Goal: Information Seeking & Learning: Learn about a topic

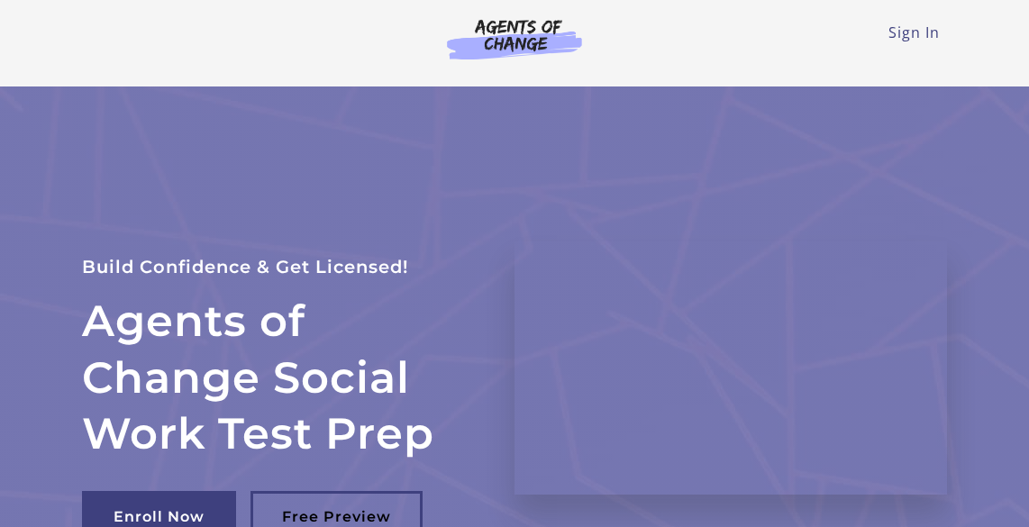
click at [917, 39] on link "Sign In" at bounding box center [913, 33] width 51 height 20
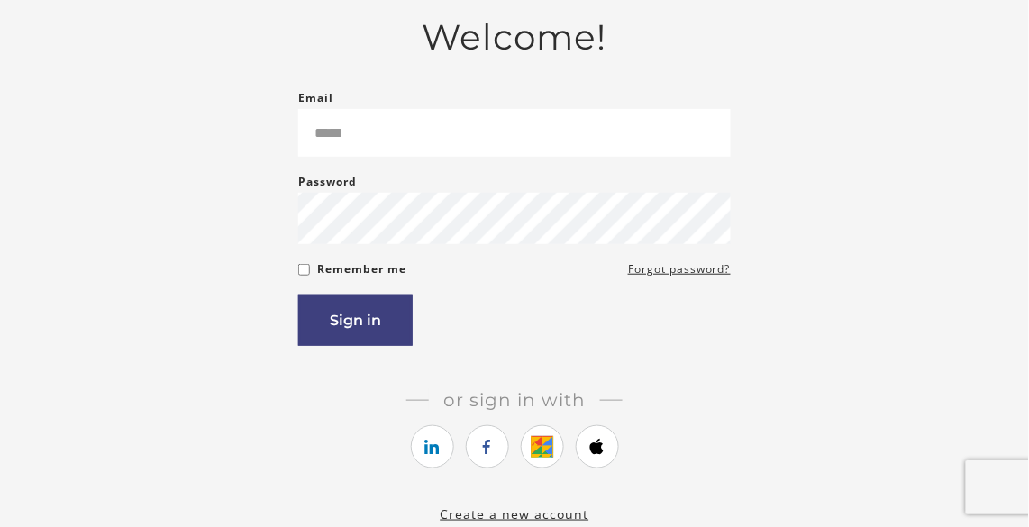
scroll to position [151, 0]
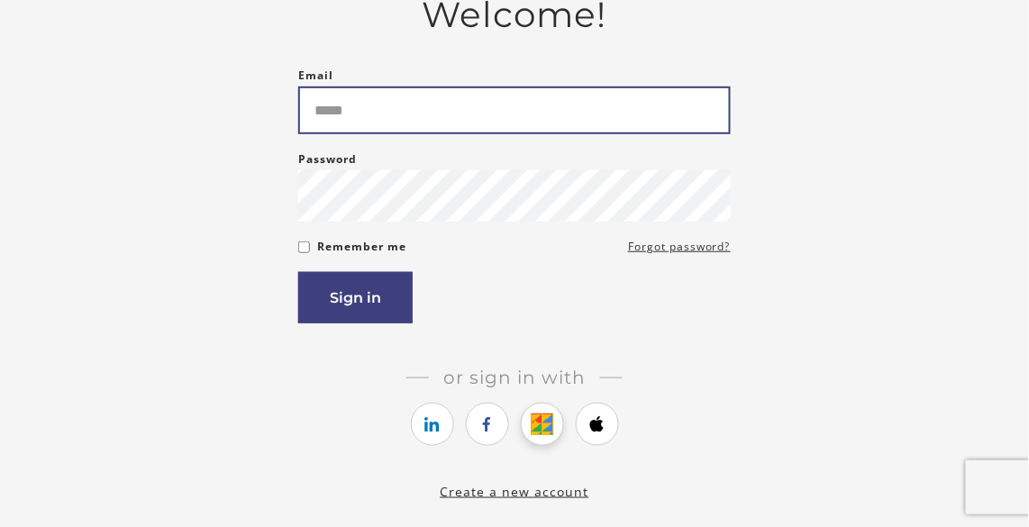
type input "**********"
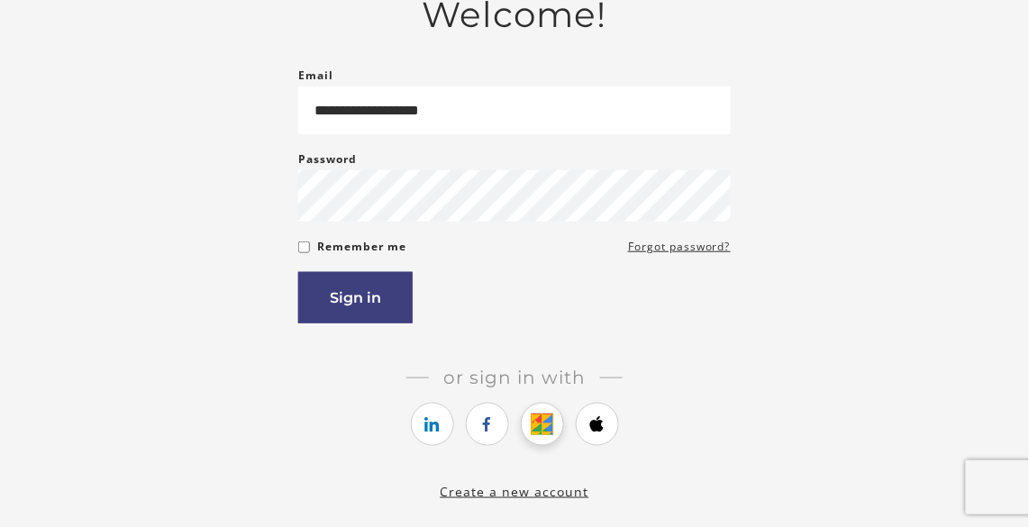
click at [544, 412] on link "https://courses.thinkific.com/users/auth/google?ss%5Breferral%5D=&ss%5Buser_ret…" at bounding box center [542, 424] width 43 height 43
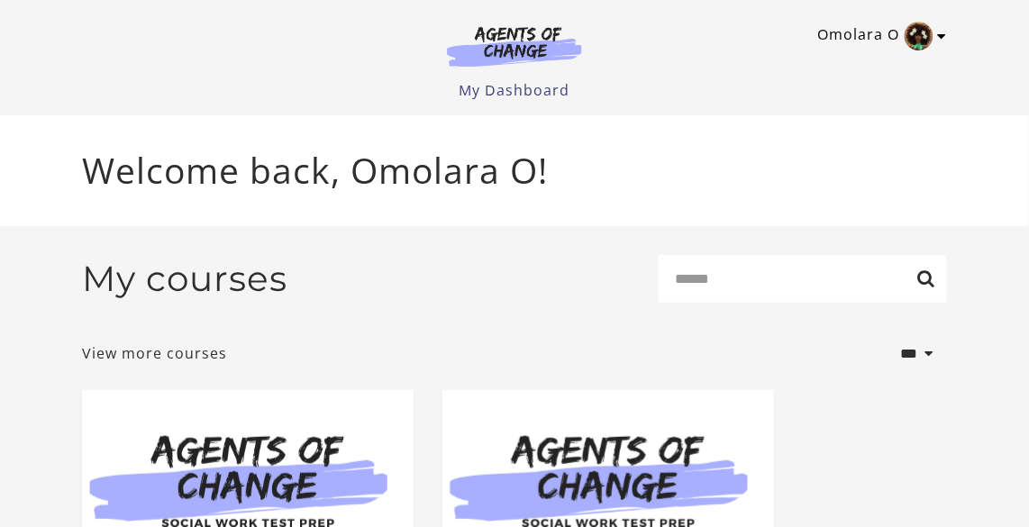
click at [932, 32] on img "Toggle menu" at bounding box center [919, 36] width 29 height 29
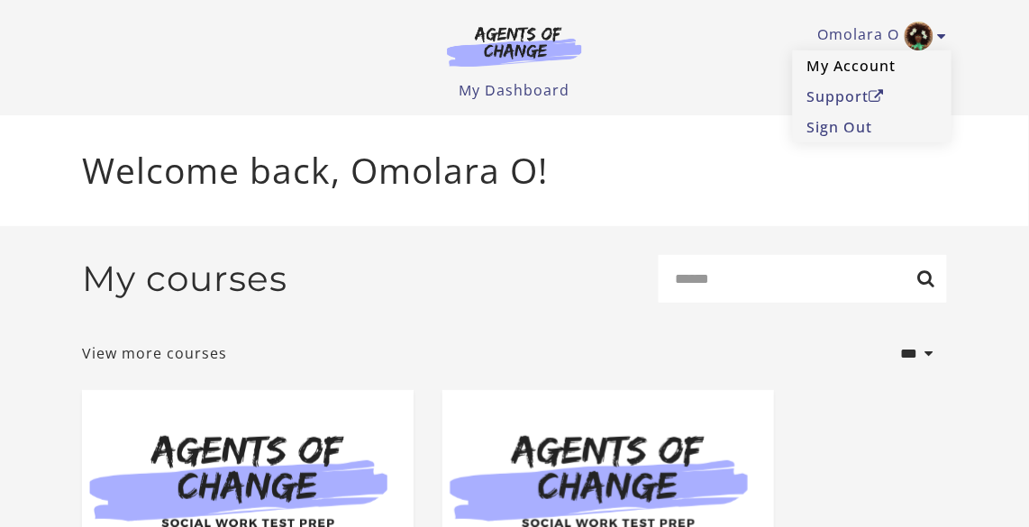
click at [888, 64] on link "My Account" at bounding box center [872, 65] width 159 height 31
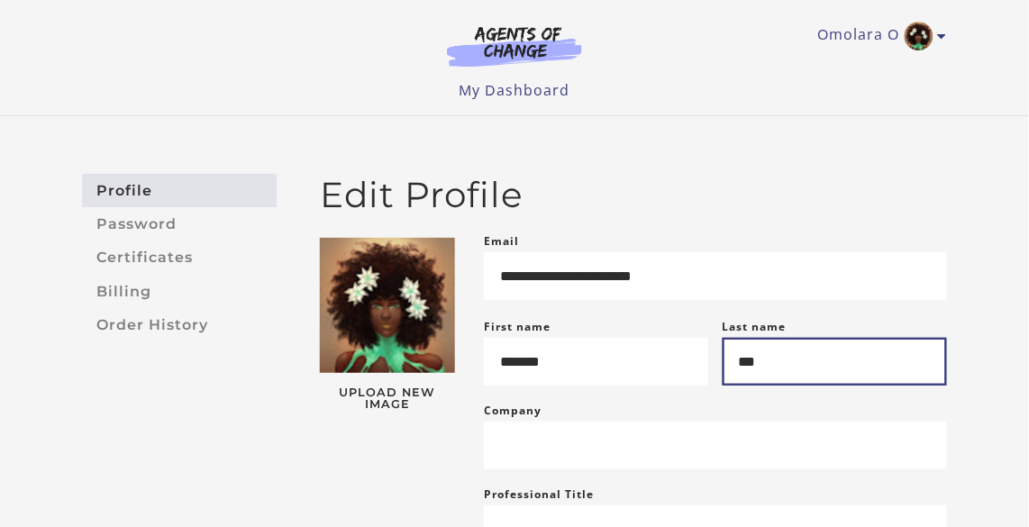
click at [786, 381] on input "***" at bounding box center [835, 362] width 224 height 48
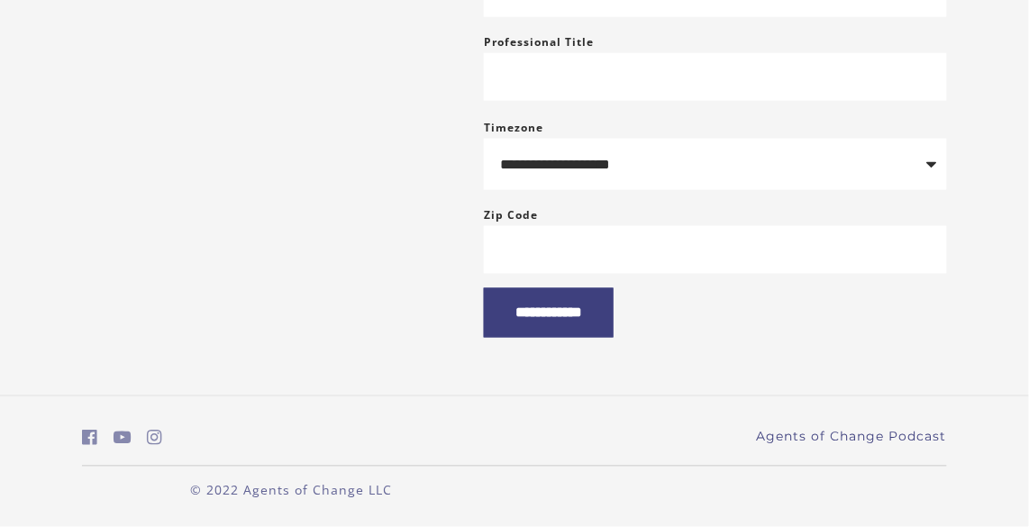
scroll to position [467, 0]
type input "******"
click at [558, 317] on input "**********" at bounding box center [549, 313] width 130 height 50
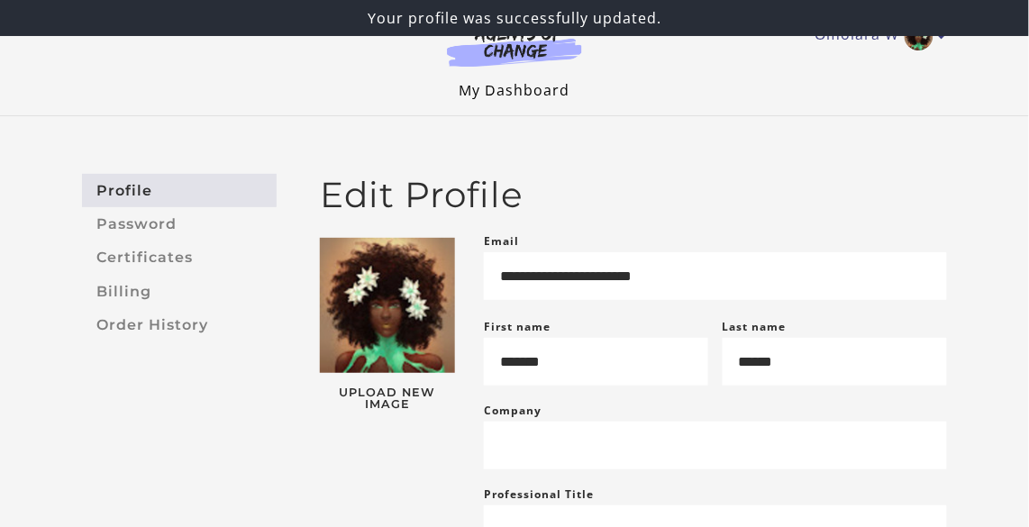
click at [528, 90] on link "My Dashboard" at bounding box center [514, 90] width 111 height 20
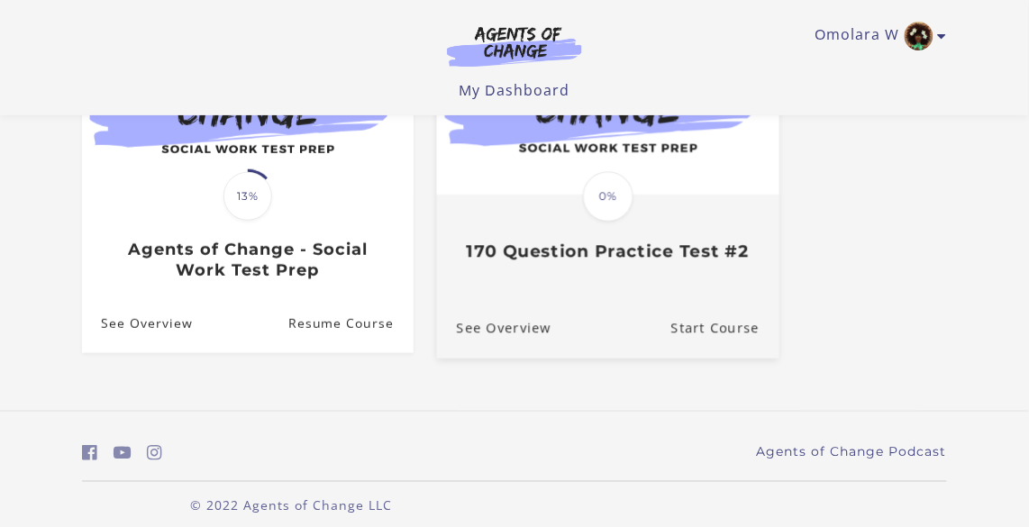
scroll to position [261, 0]
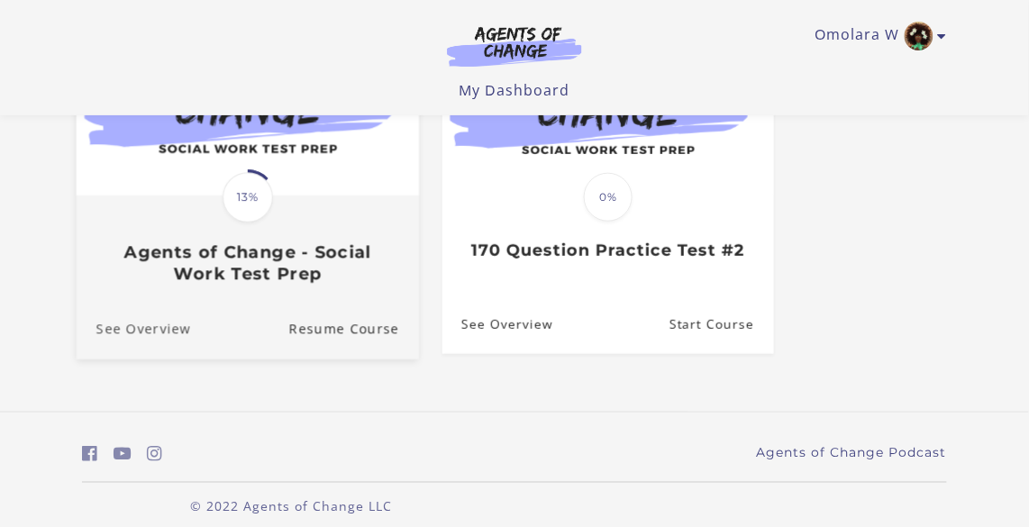
click at [109, 302] on link "See Overview" at bounding box center [134, 329] width 114 height 60
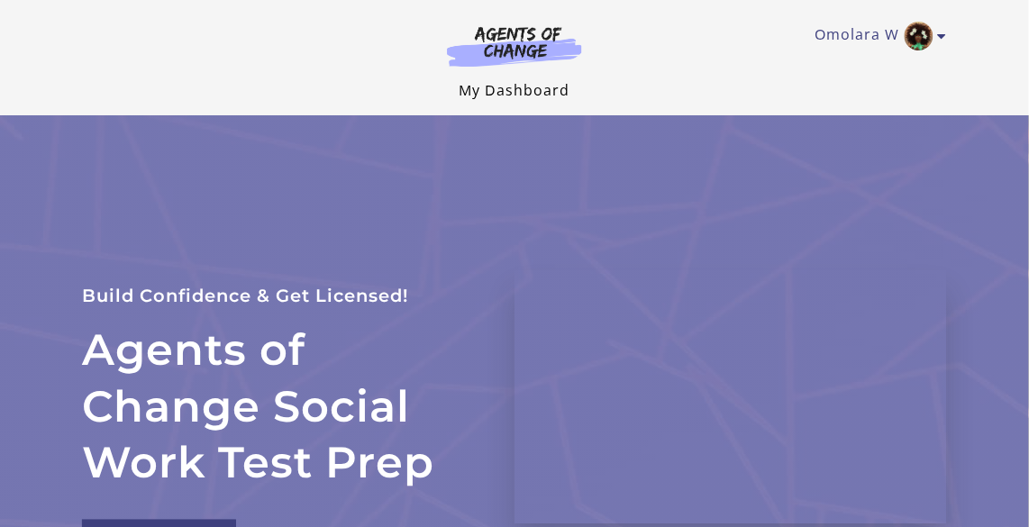
click at [532, 91] on link "My Dashboard" at bounding box center [514, 90] width 111 height 20
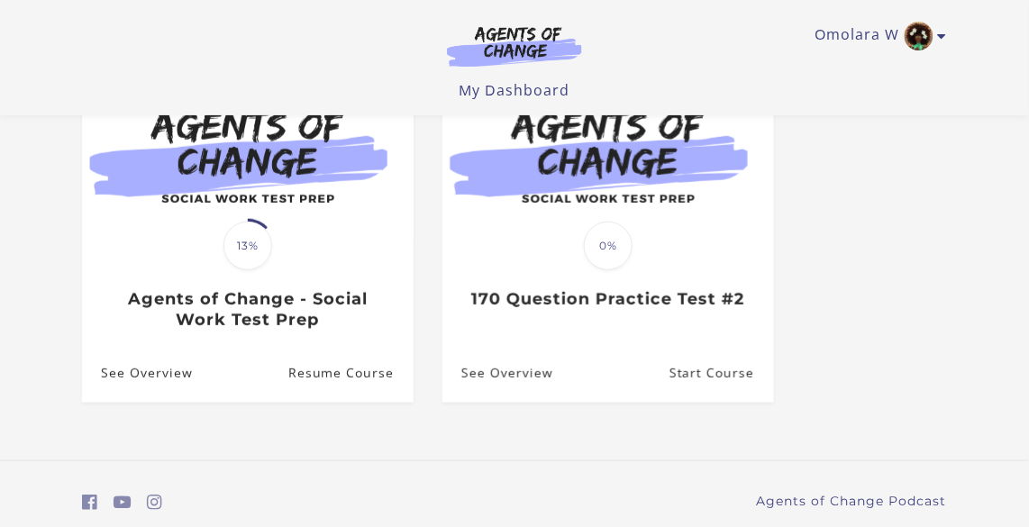
scroll to position [216, 0]
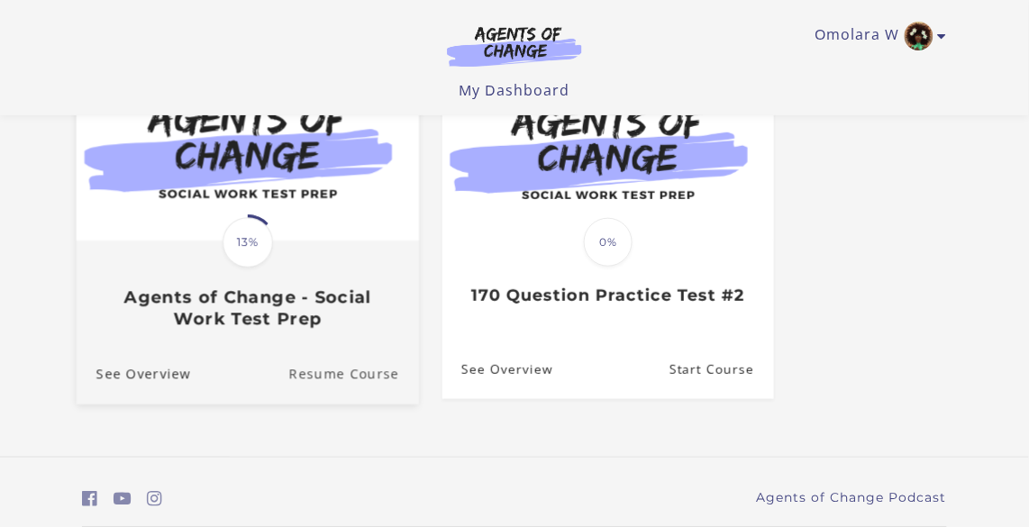
click at [323, 383] on link "Resume Course" at bounding box center [354, 374] width 130 height 60
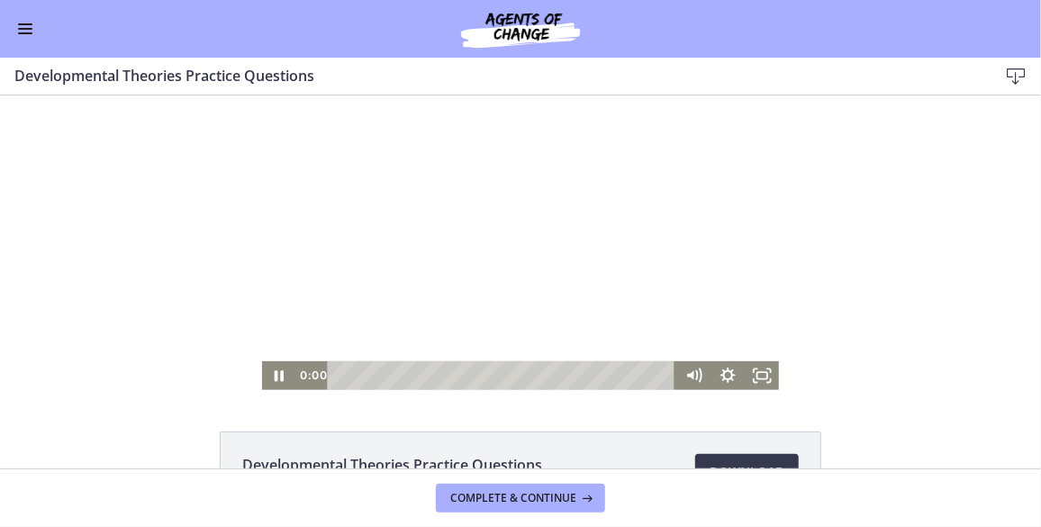
click at [270, 383] on div "0:00 0:00" at bounding box center [521, 374] width 518 height 29
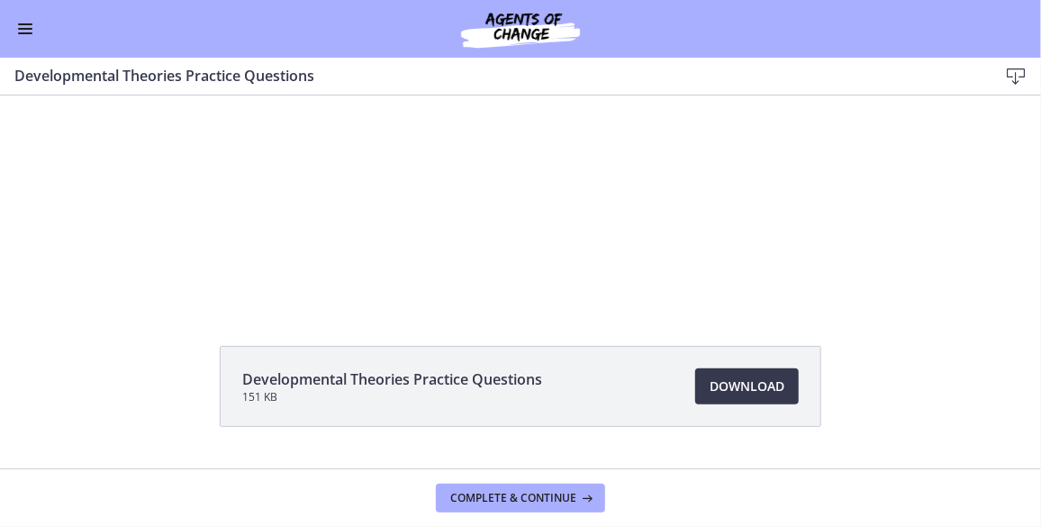
scroll to position [86, 0]
drag, startPoint x: 386, startPoint y: 9, endPoint x: 877, endPoint y: 294, distance: 566.8
click at [877, 294] on div "Click for sound @keyframes VOLUME_SMALL_WAVE_FLASH { 0% { opacity: 0; } 33% { o…" at bounding box center [520, 156] width 1041 height 295
drag, startPoint x: 270, startPoint y: 0, endPoint x: 831, endPoint y: 326, distance: 648.4
click at [831, 326] on div "Developmental Theories Practice Questions 151 KB Download Opens in a new window" at bounding box center [520, 195] width 1041 height 373
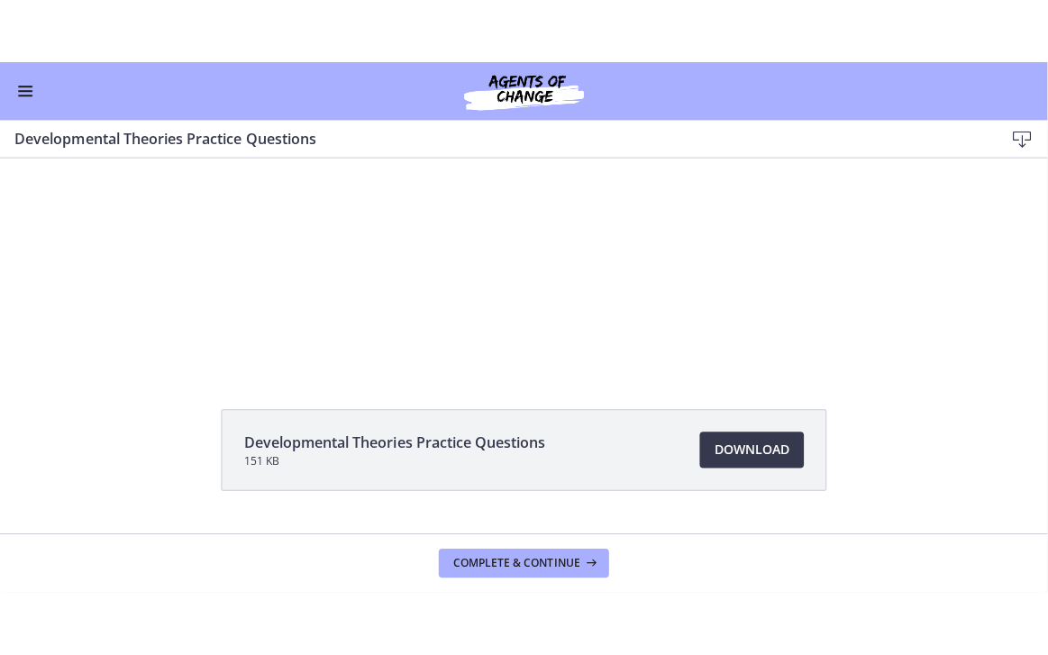
scroll to position [5, 0]
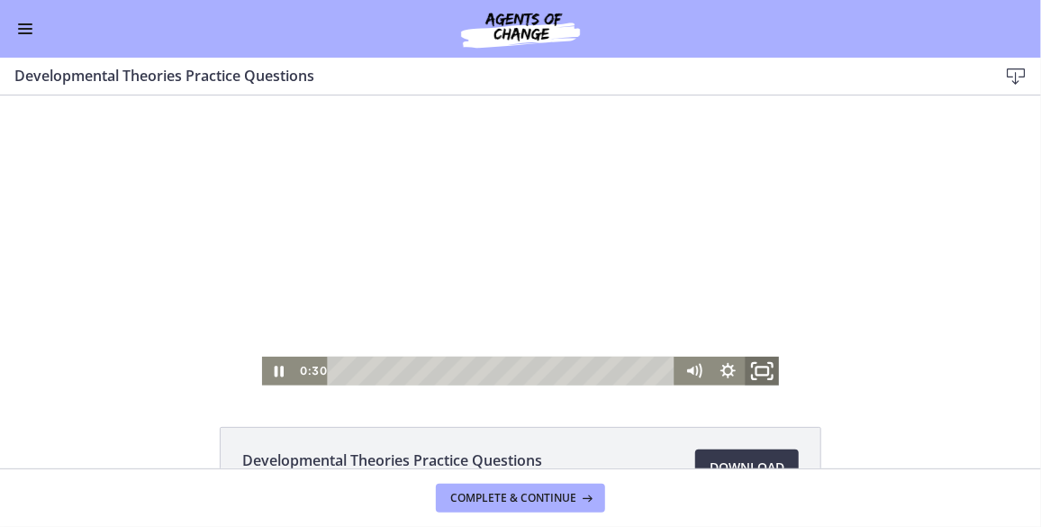
click at [763, 370] on icon "Fullscreen" at bounding box center [762, 370] width 41 height 34
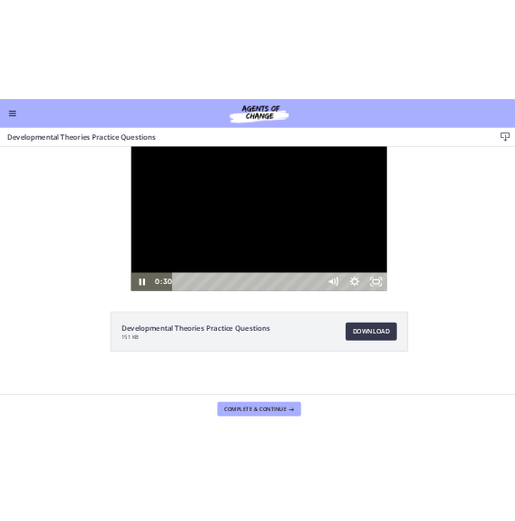
scroll to position [0, 0]
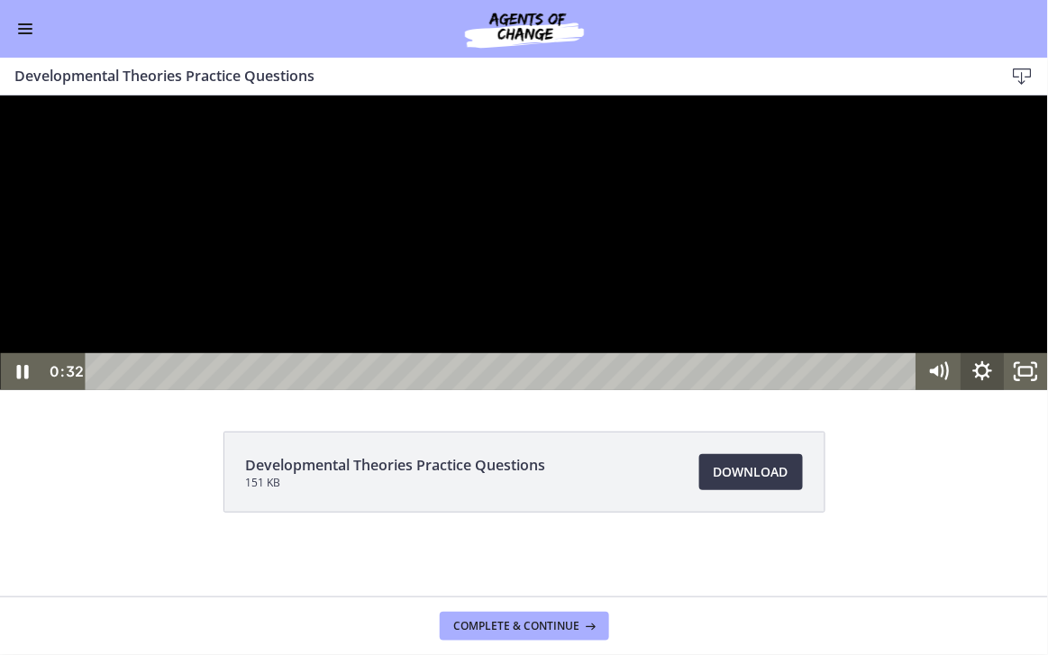
click at [990, 389] on icon "Show settings menu" at bounding box center [982, 370] width 44 height 37
click at [990, 389] on icon "Hide settings menu" at bounding box center [982, 370] width 44 height 37
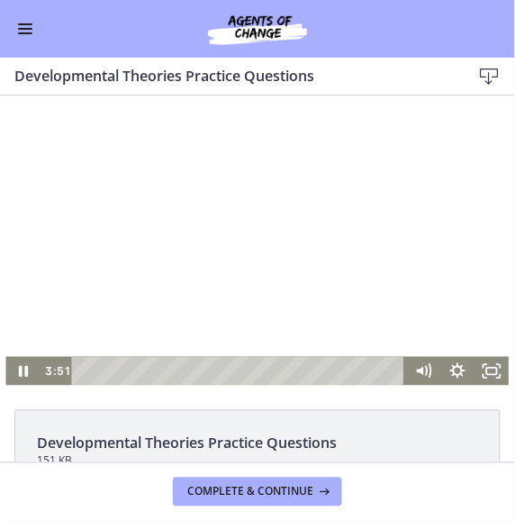
click at [468, 252] on div at bounding box center [257, 242] width 504 height 286
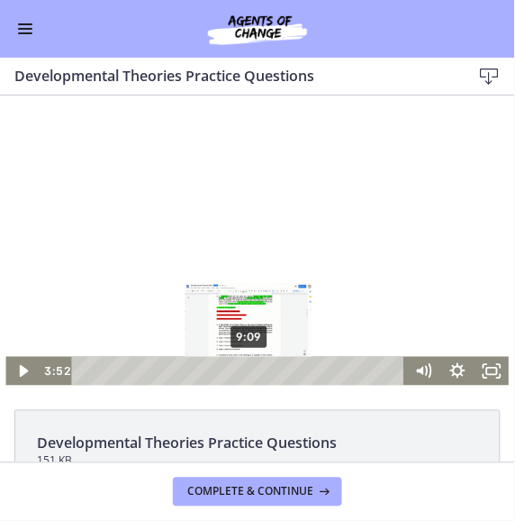
scroll to position [107, 0]
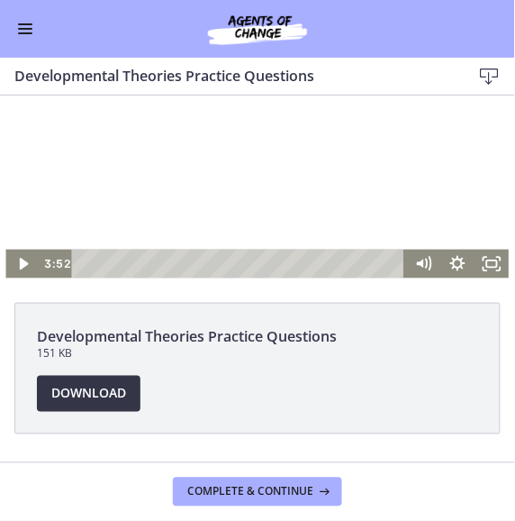
click at [81, 386] on span "Download Opens in a new window" at bounding box center [88, 394] width 75 height 22
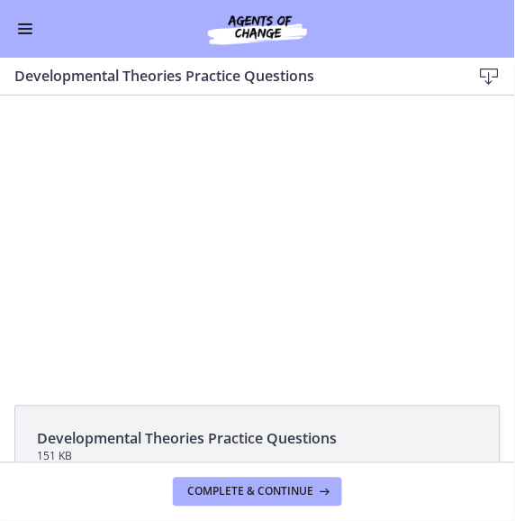
scroll to position [5, 0]
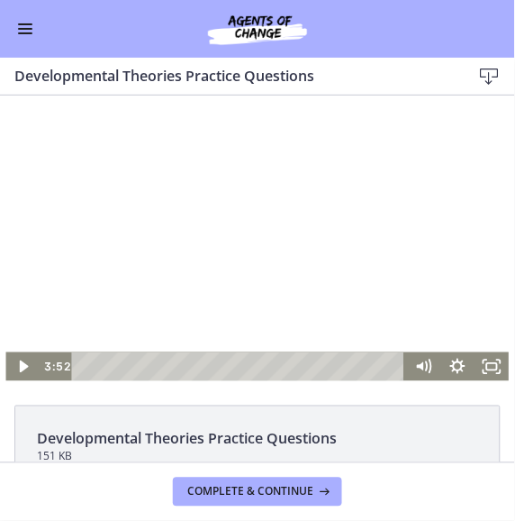
click at [204, 225] on div at bounding box center [257, 238] width 504 height 286
click at [347, 274] on div at bounding box center [257, 238] width 504 height 286
click at [316, 255] on div at bounding box center [257, 238] width 504 height 286
click at [305, 189] on div at bounding box center [257, 238] width 504 height 286
click at [243, 188] on div at bounding box center [257, 238] width 504 height 286
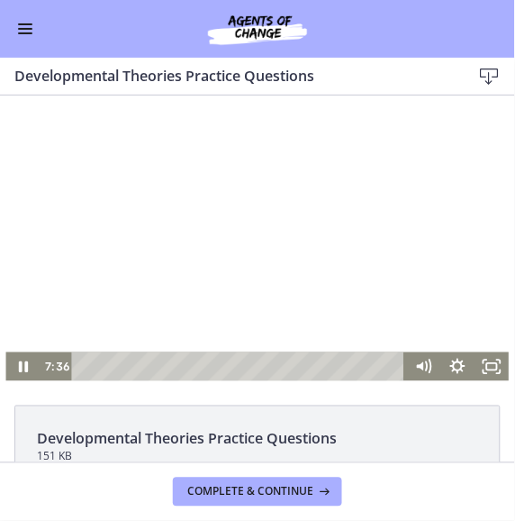
click at [250, 287] on div at bounding box center [257, 238] width 504 height 286
click at [215, 153] on div at bounding box center [257, 238] width 504 height 286
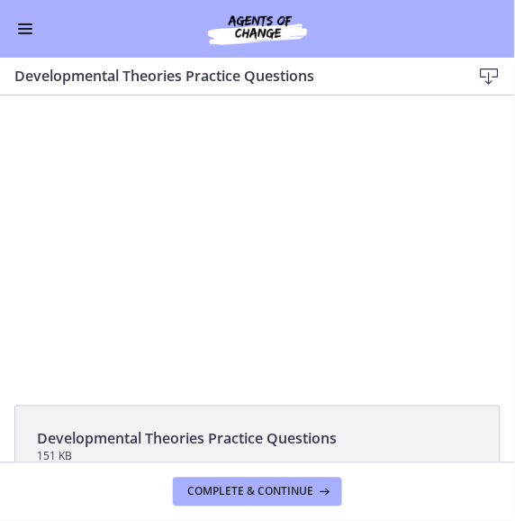
click at [5, 95] on button "Pause: cbe1jt1t4o1cl02siaug.mp4" at bounding box center [5, 95] width 1 height 1
click at [5, 95] on button "Play Video: cbe1jt1t4o1cl02siaug.mp4" at bounding box center [5, 95] width 1 height 1
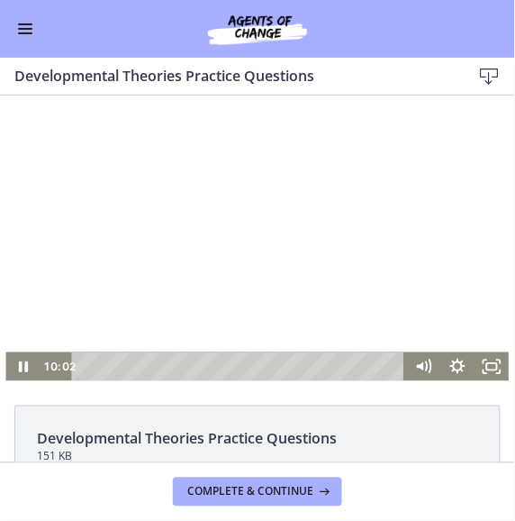
click at [354, 268] on div at bounding box center [257, 238] width 504 height 286
click at [337, 247] on div at bounding box center [257, 238] width 504 height 286
click at [302, 237] on div at bounding box center [257, 238] width 504 height 286
click at [297, 227] on div at bounding box center [257, 238] width 504 height 286
click at [392, 211] on div at bounding box center [257, 238] width 504 height 286
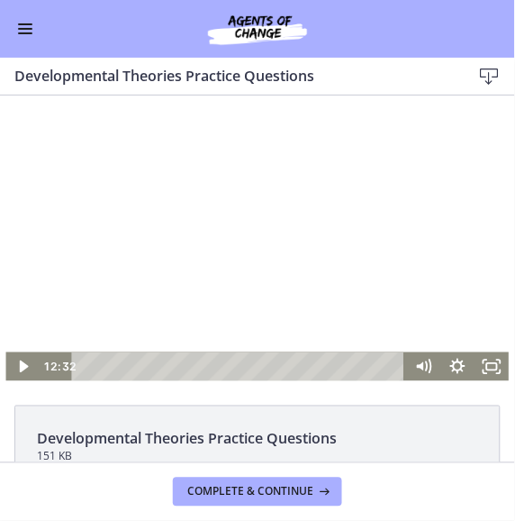
click at [212, 250] on div at bounding box center [257, 238] width 504 height 286
click at [344, 287] on div at bounding box center [257, 238] width 504 height 286
click at [205, 236] on div at bounding box center [257, 238] width 504 height 286
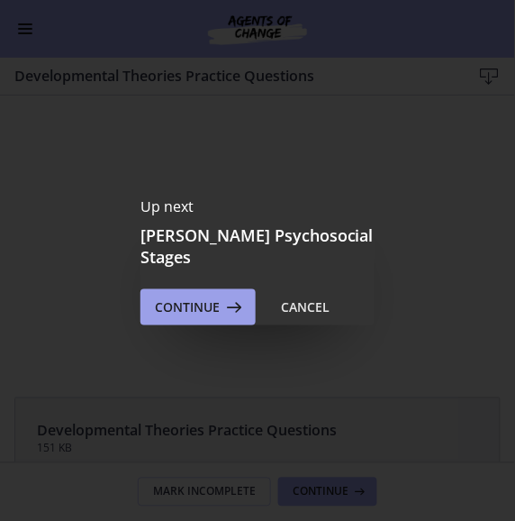
scroll to position [0, 0]
click at [206, 296] on span "Continue" at bounding box center [187, 307] width 65 height 22
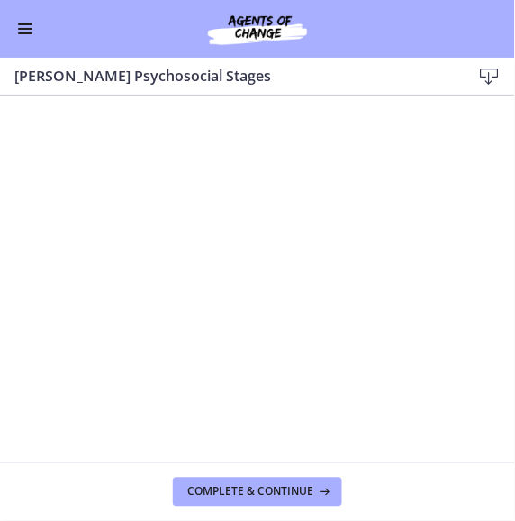
click at [497, 68] on icon at bounding box center [490, 77] width 22 height 22
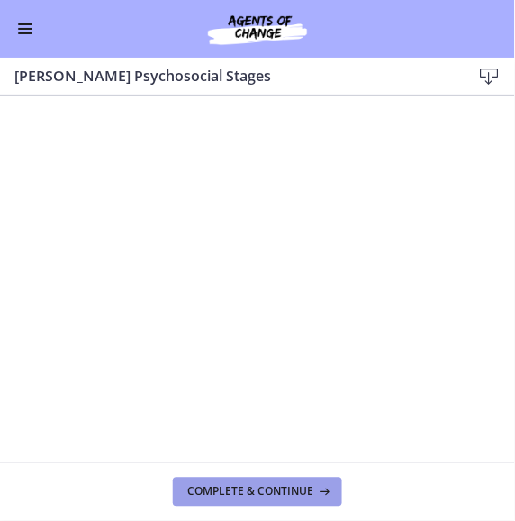
click at [307, 485] on span "Complete & continue" at bounding box center [250, 492] width 126 height 14
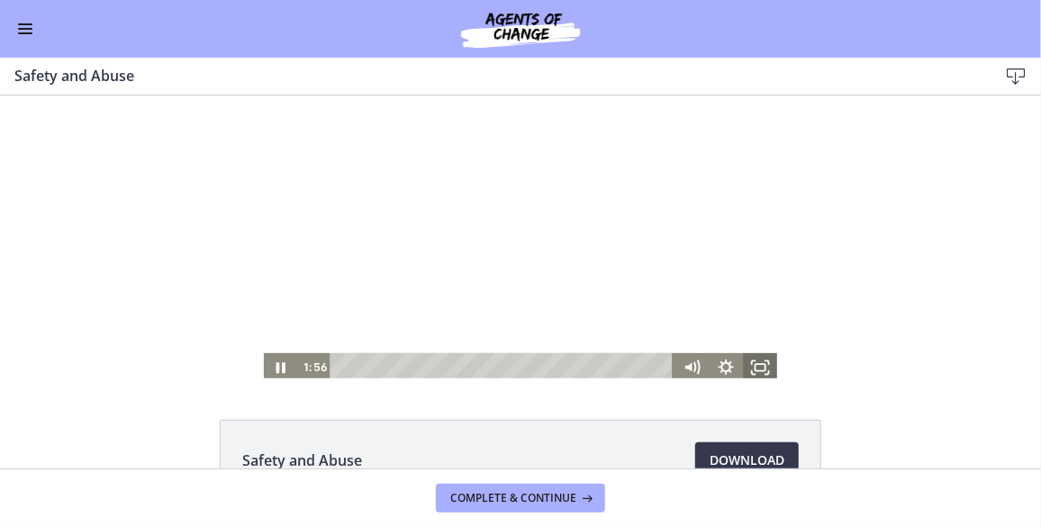
click at [759, 371] on icon "Fullscreen" at bounding box center [760, 365] width 34 height 29
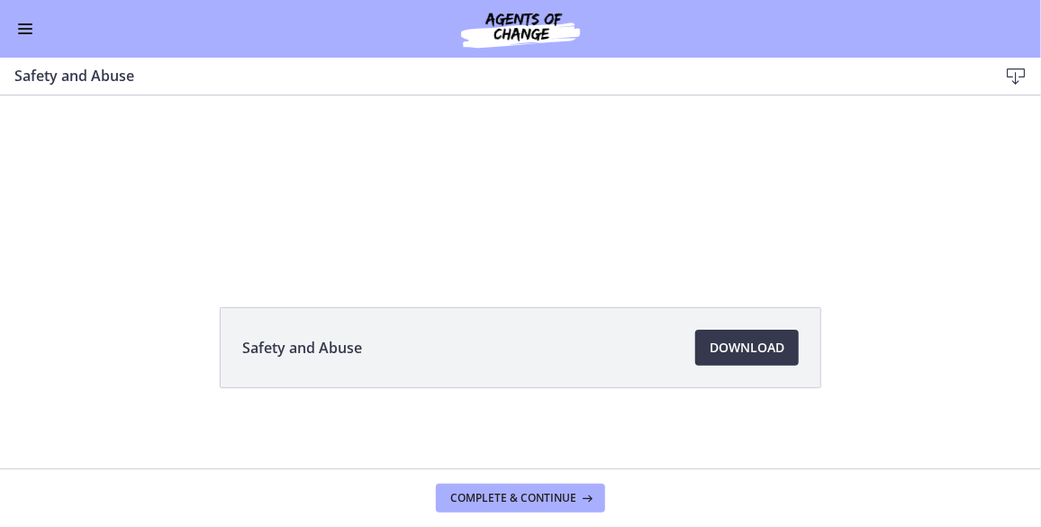
scroll to position [117, 0]
click at [710, 347] on span "Download Opens in a new window" at bounding box center [747, 343] width 75 height 22
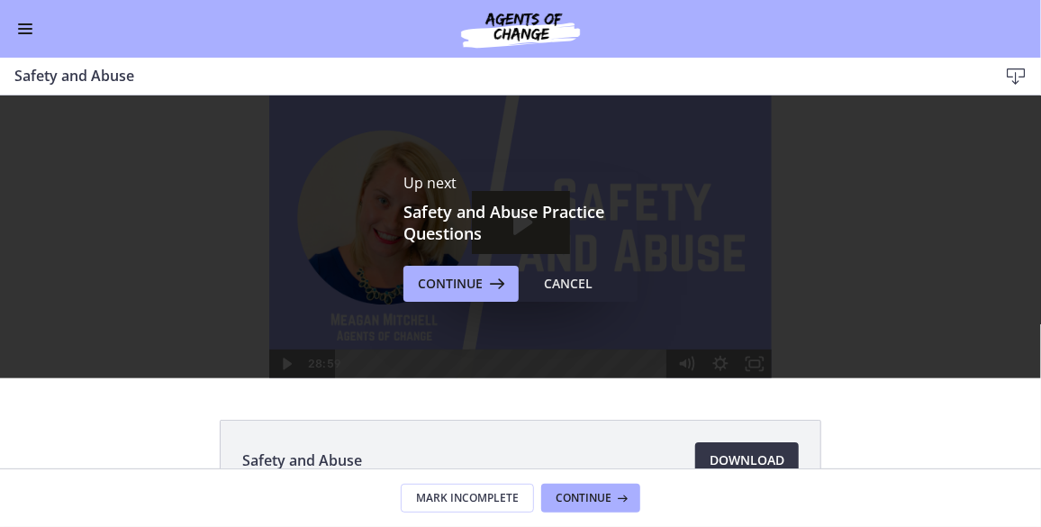
scroll to position [0, 0]
click at [455, 287] on span "Continue" at bounding box center [450, 284] width 65 height 22
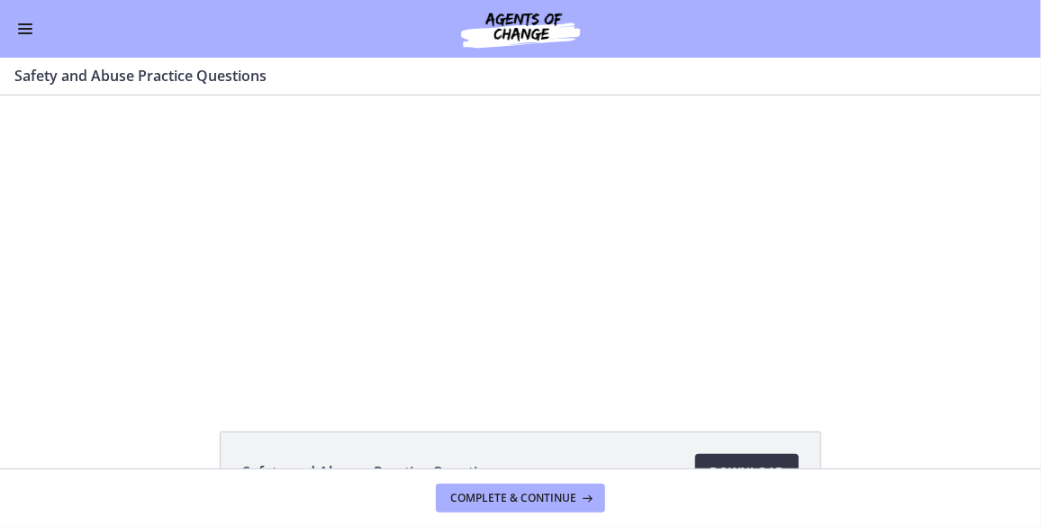
click at [782, 459] on link "Download Opens in a new window" at bounding box center [748, 472] width 104 height 36
click at [775, 188] on div at bounding box center [520, 242] width 593 height 295
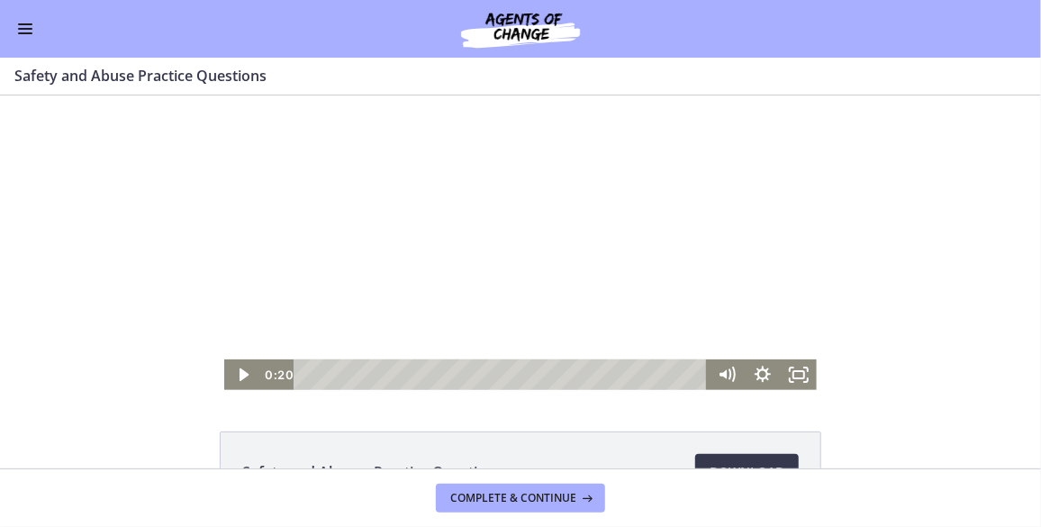
click at [775, 188] on div at bounding box center [520, 242] width 593 height 295
click at [714, 272] on div at bounding box center [520, 242] width 593 height 295
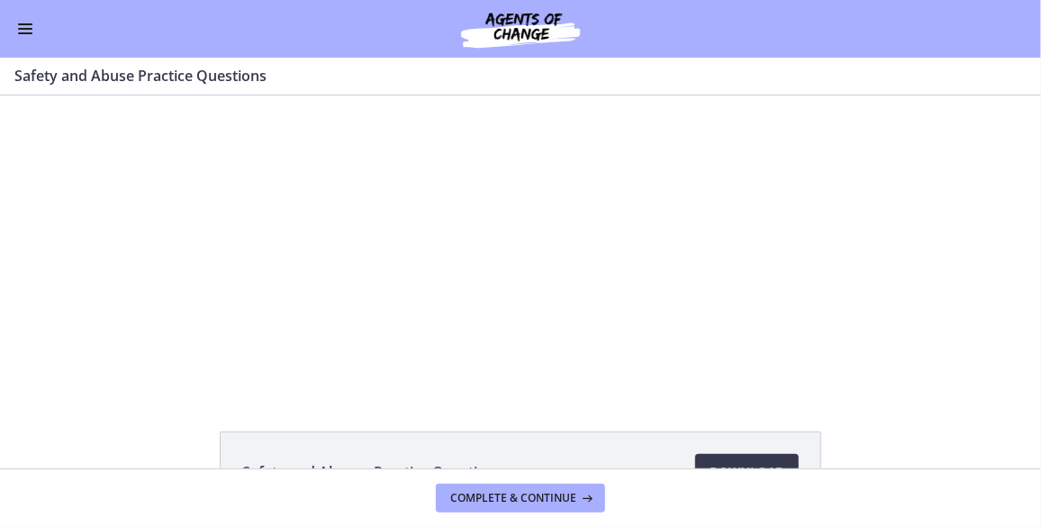
click at [714, 272] on div at bounding box center [520, 242] width 593 height 295
click at [224, 95] on button "Pause: ctrtam1d06jc72h4rbsg.mp4" at bounding box center [224, 95] width 1 height 1
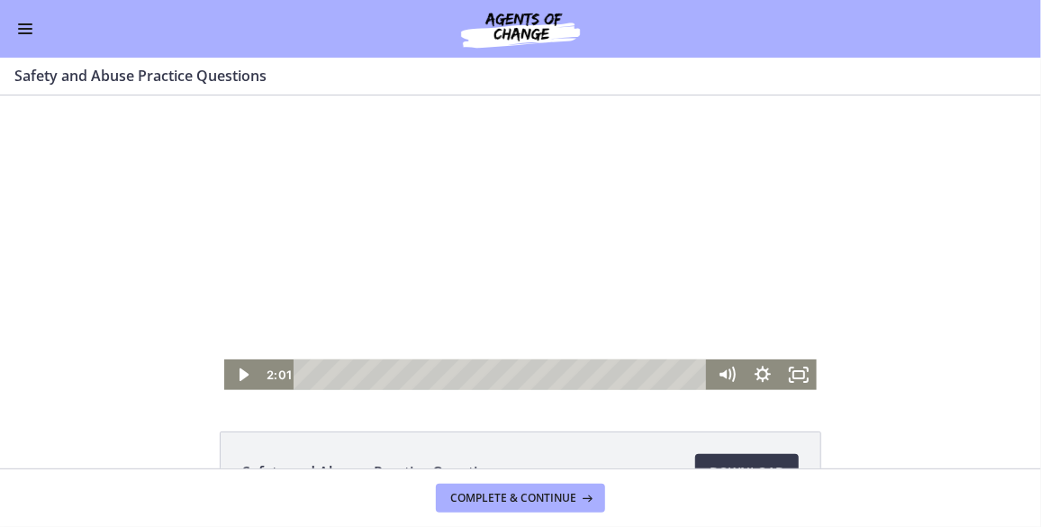
click at [224, 95] on button "Play Video: ctrtam1d06jc72h4rbsg.mp4" at bounding box center [224, 95] width 1 height 1
click at [648, 256] on div at bounding box center [520, 242] width 593 height 295
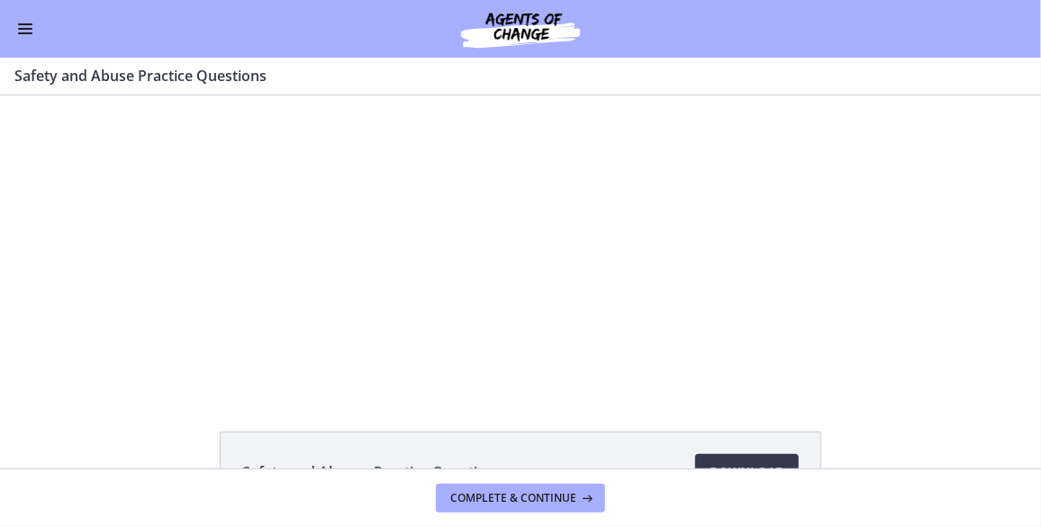
click at [648, 257] on div at bounding box center [520, 242] width 593 height 295
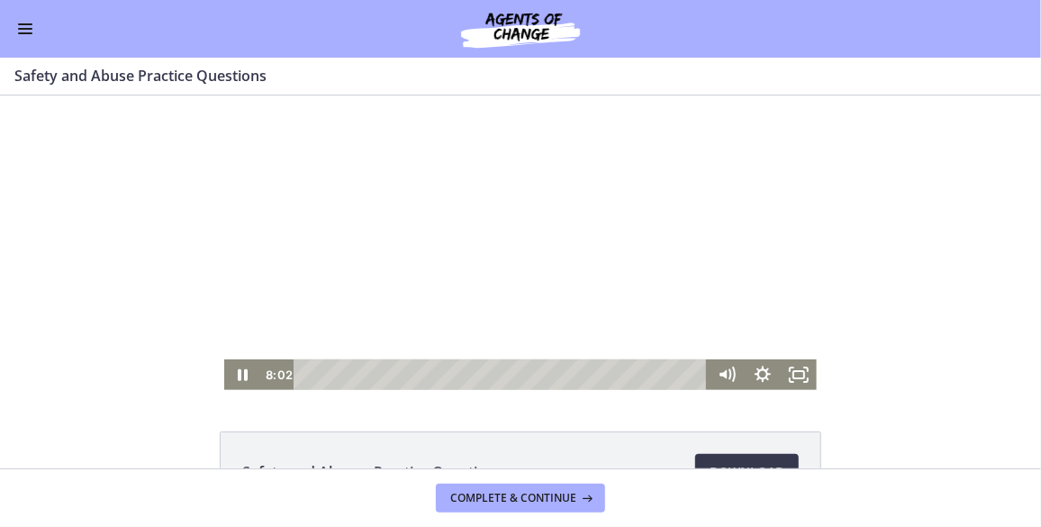
click at [632, 252] on div at bounding box center [520, 242] width 593 height 295
